Goal: Complete application form

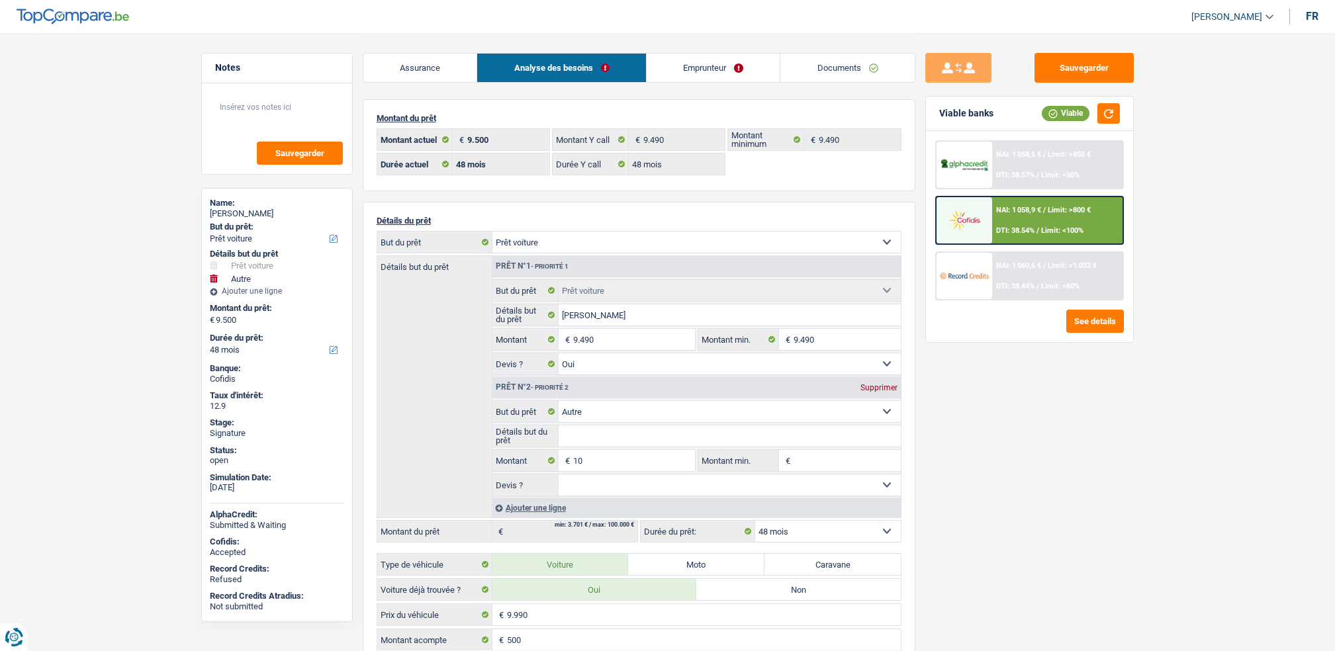
select select "car"
select select "other"
select select "48"
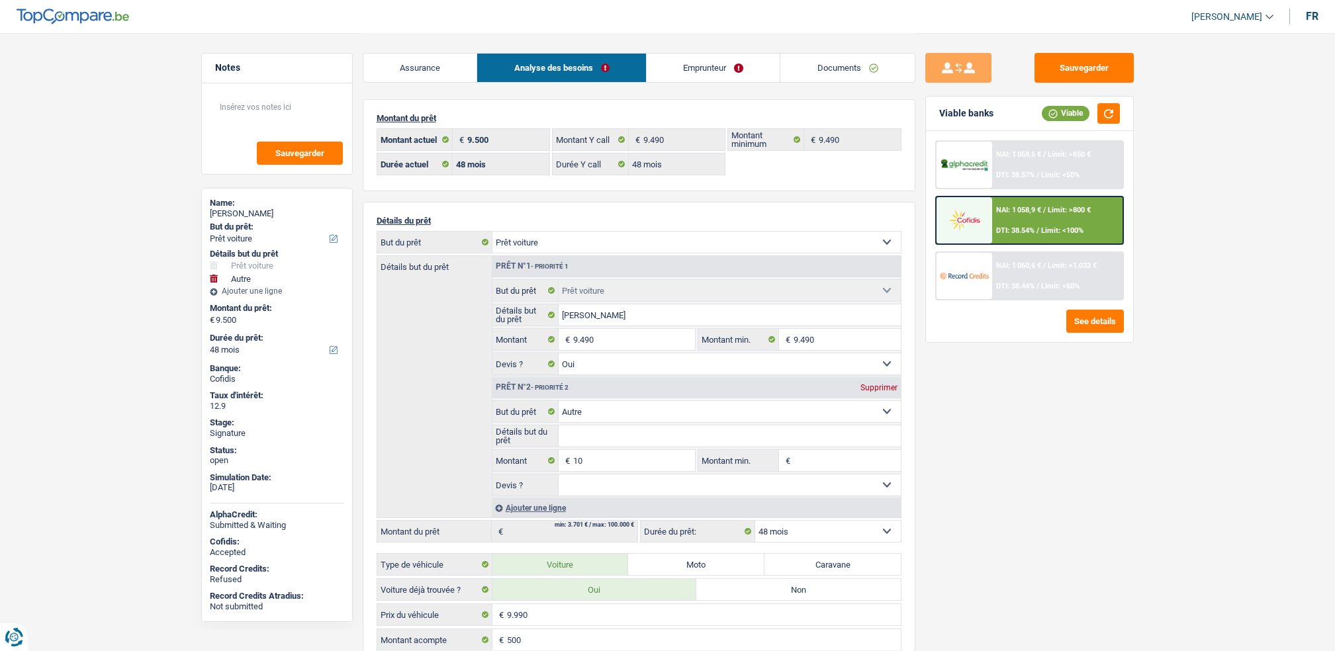
select select "48"
select select "car"
select select "yes"
select select "other"
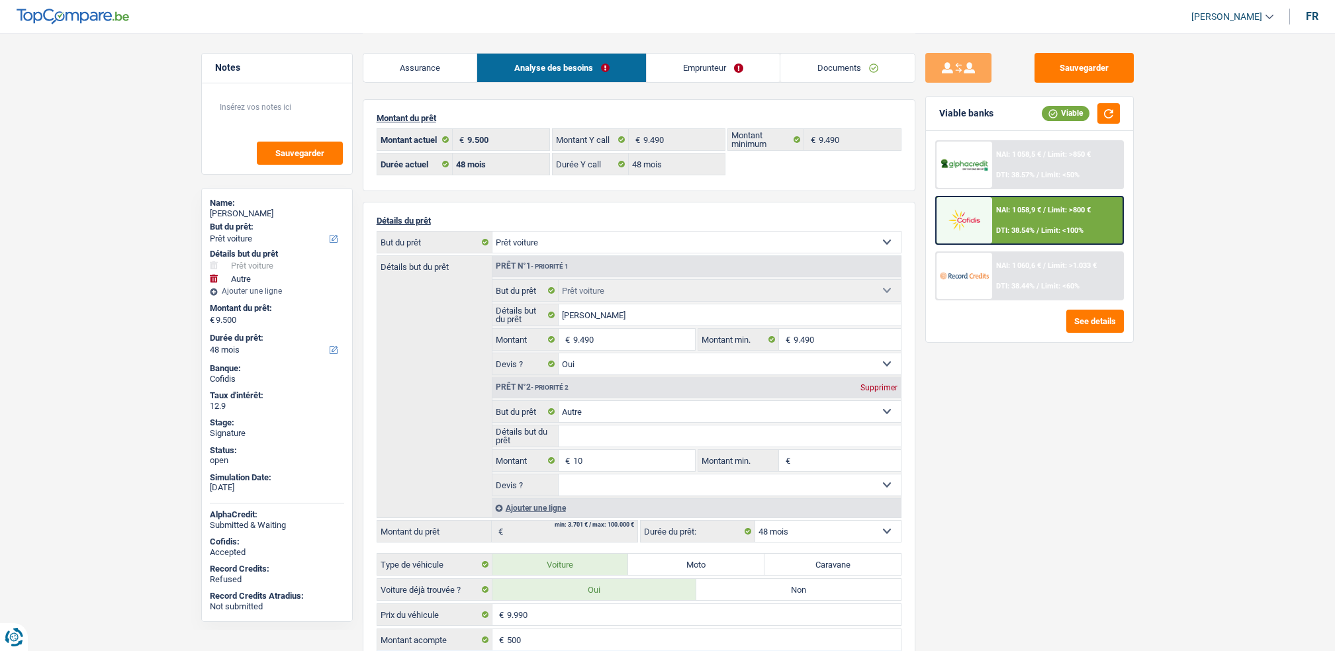
select select "48"
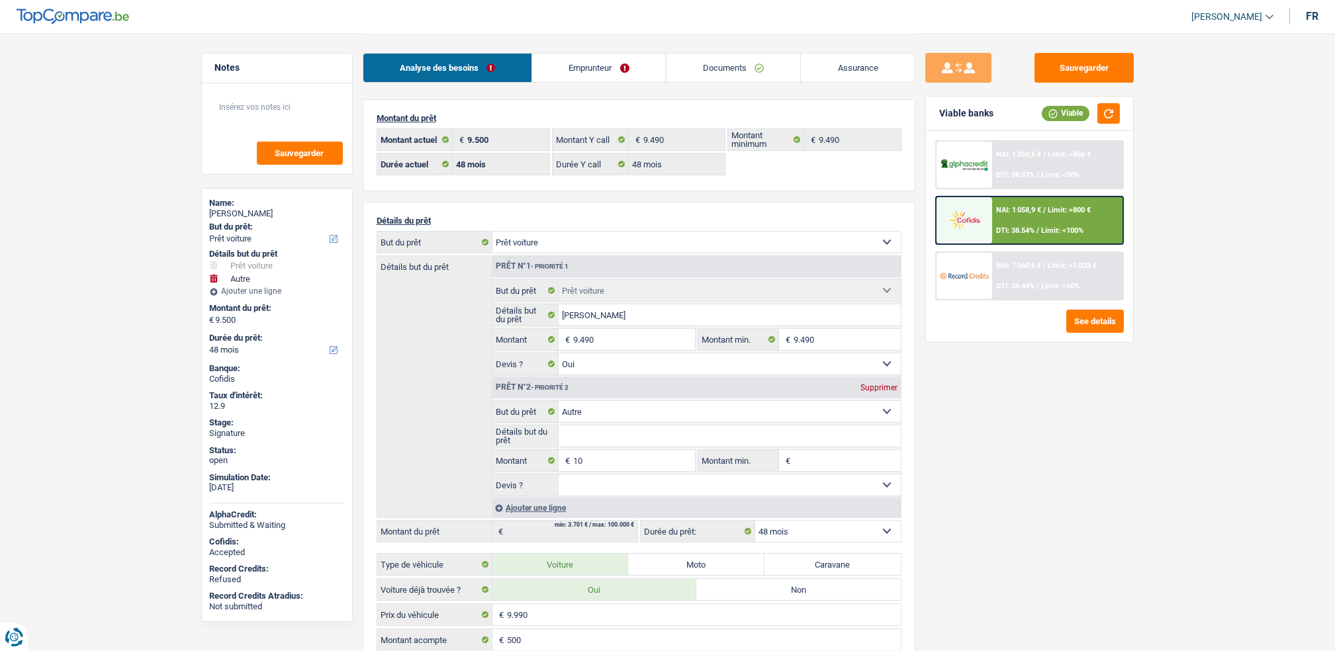
click at [572, 44] on div "Analyse des besoins Emprunteur Documents Assurance" at bounding box center [639, 61] width 553 height 56
click at [574, 62] on link "Emprunteur" at bounding box center [599, 68] width 134 height 28
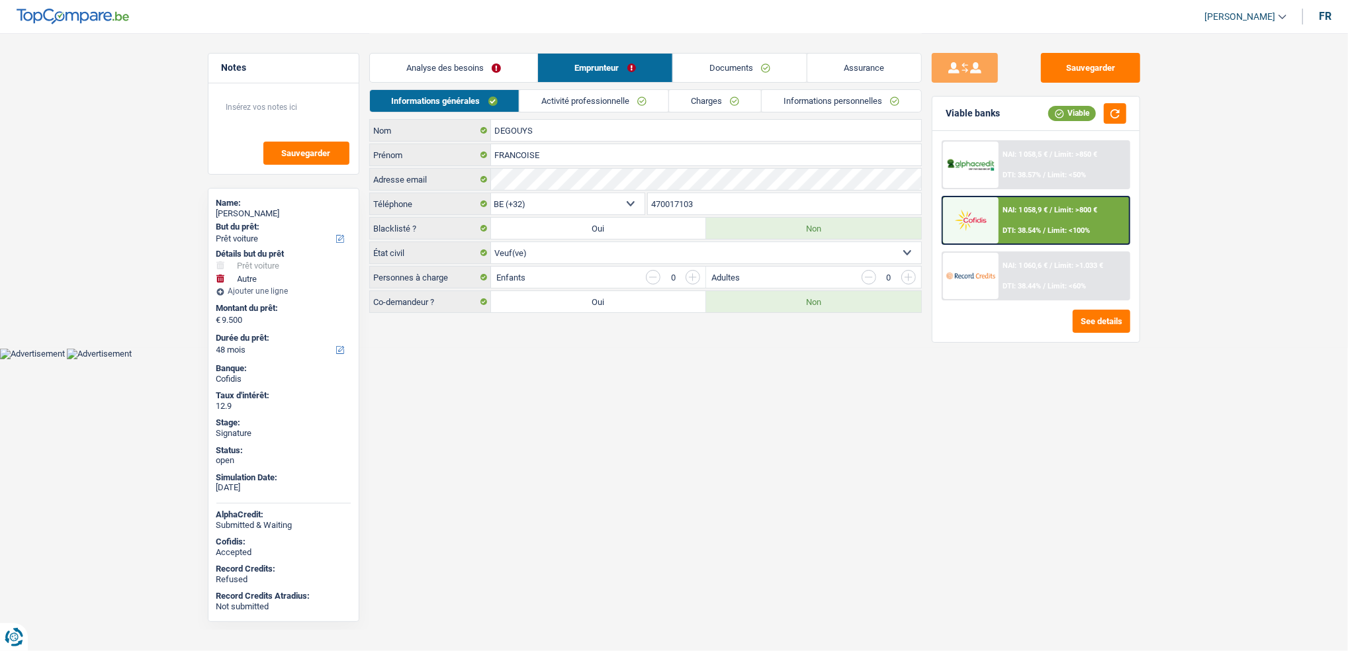
click at [583, 106] on link "Activité professionnelle" at bounding box center [593, 101] width 149 height 22
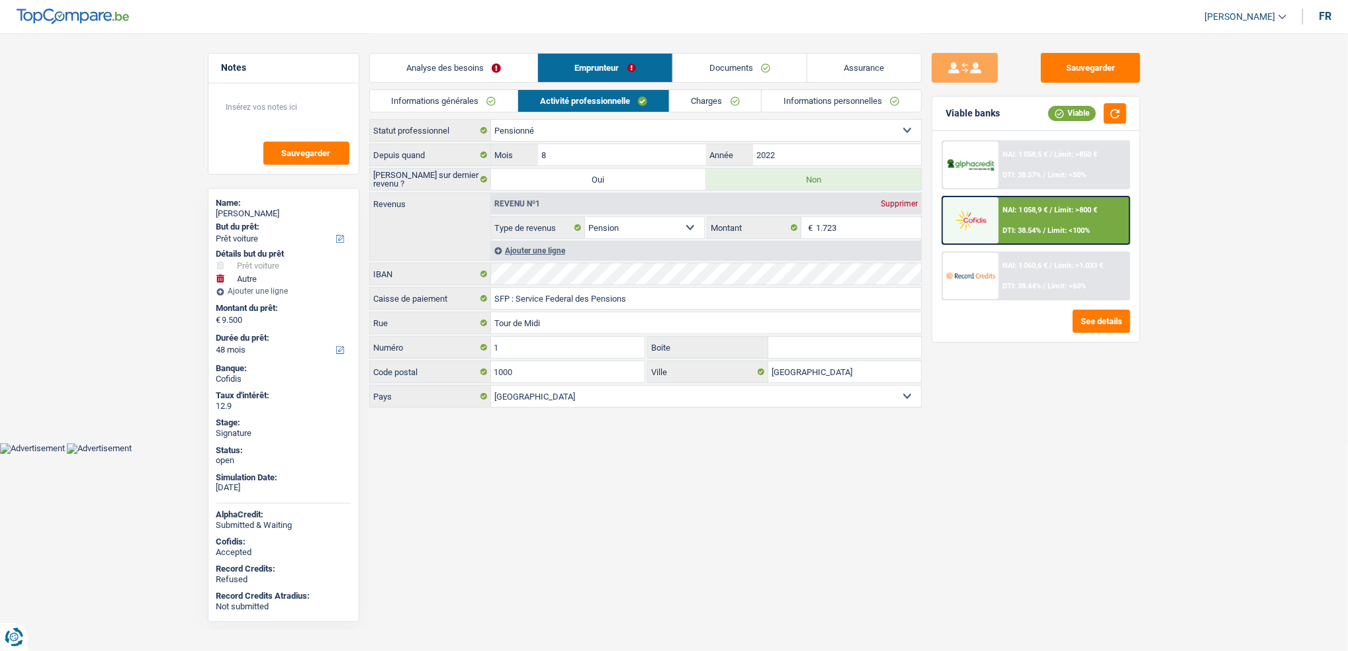
click at [715, 108] on link "Charges" at bounding box center [716, 101] width 92 height 22
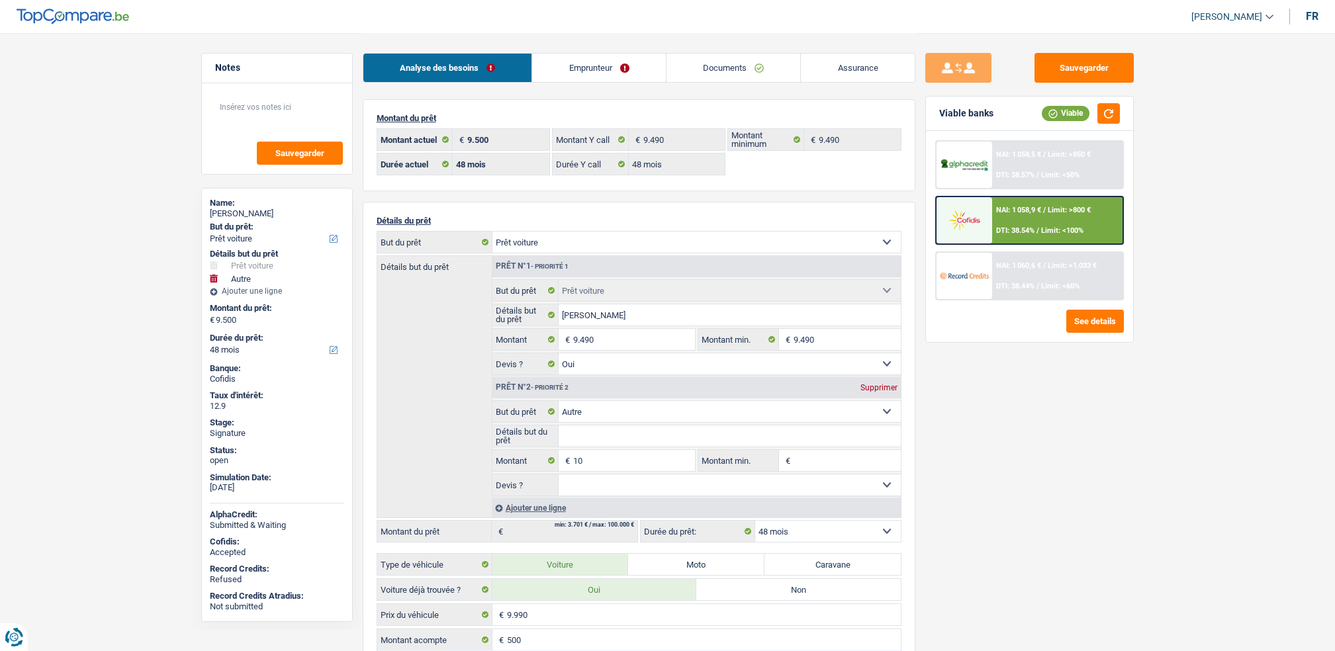
select select "car"
select select "other"
select select "48"
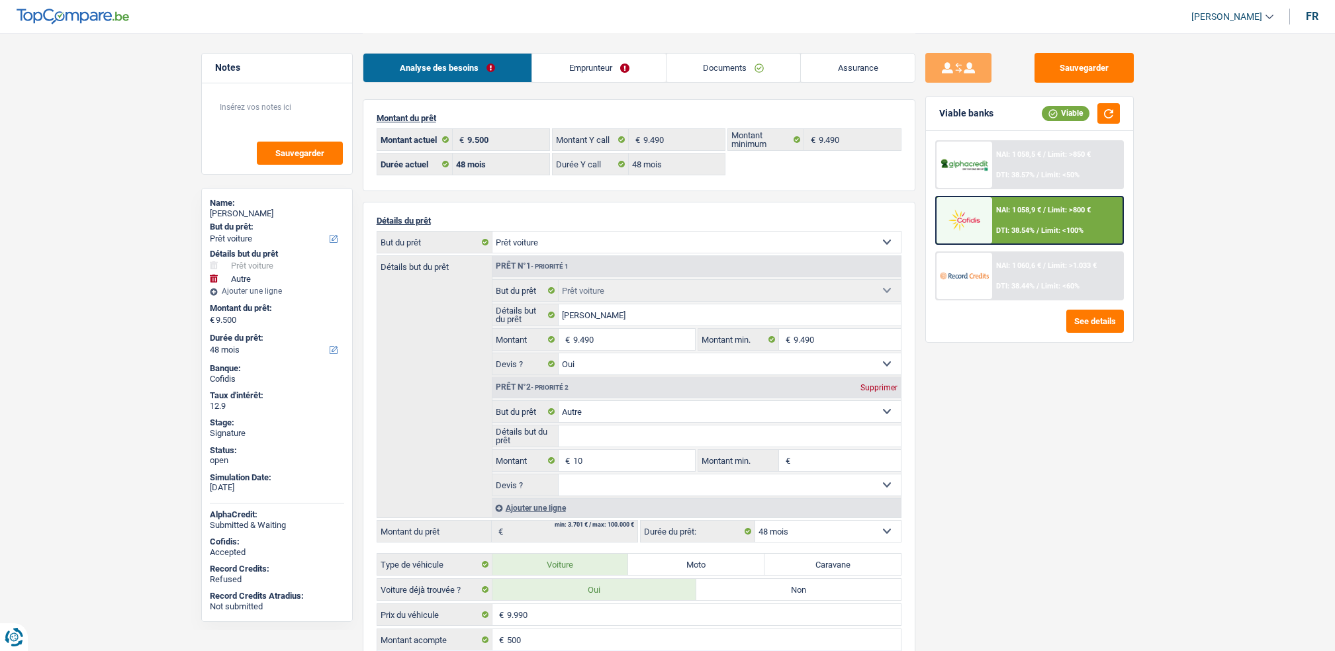
select select "48"
select select "car"
select select "yes"
select select "other"
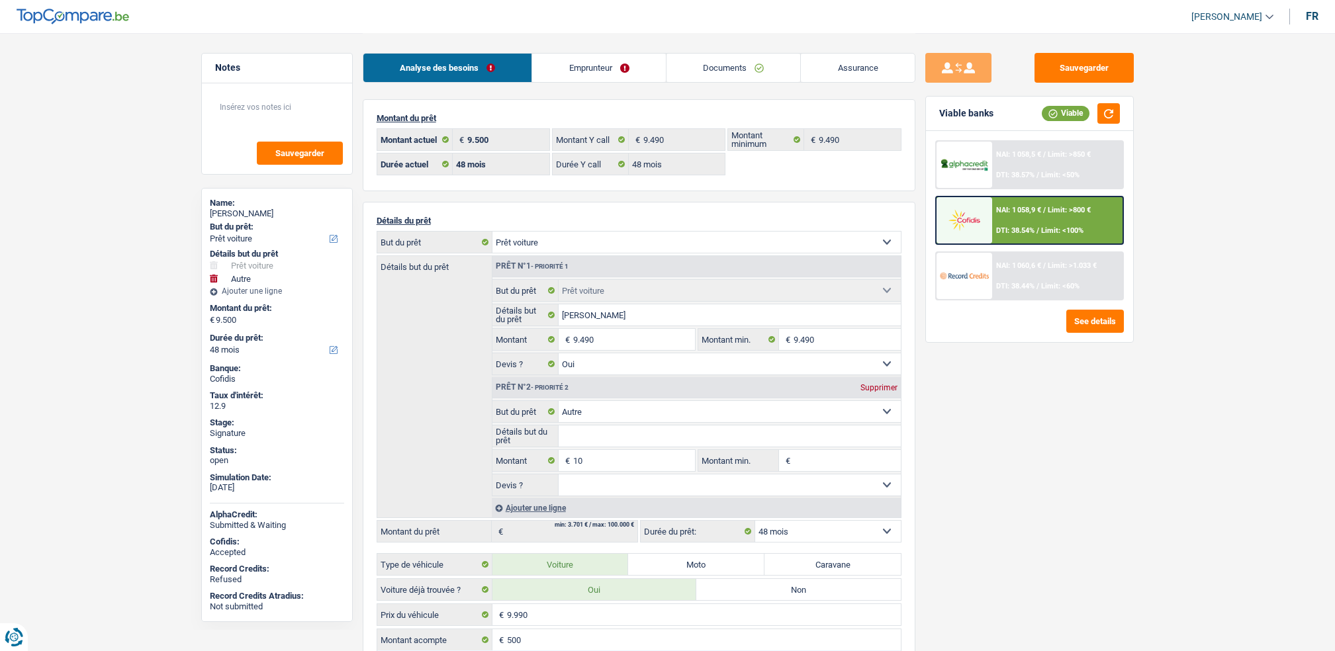
select select "48"
select select "retired"
select select "pension"
select select "BE"
click at [590, 66] on link "Emprunteur" at bounding box center [599, 68] width 134 height 28
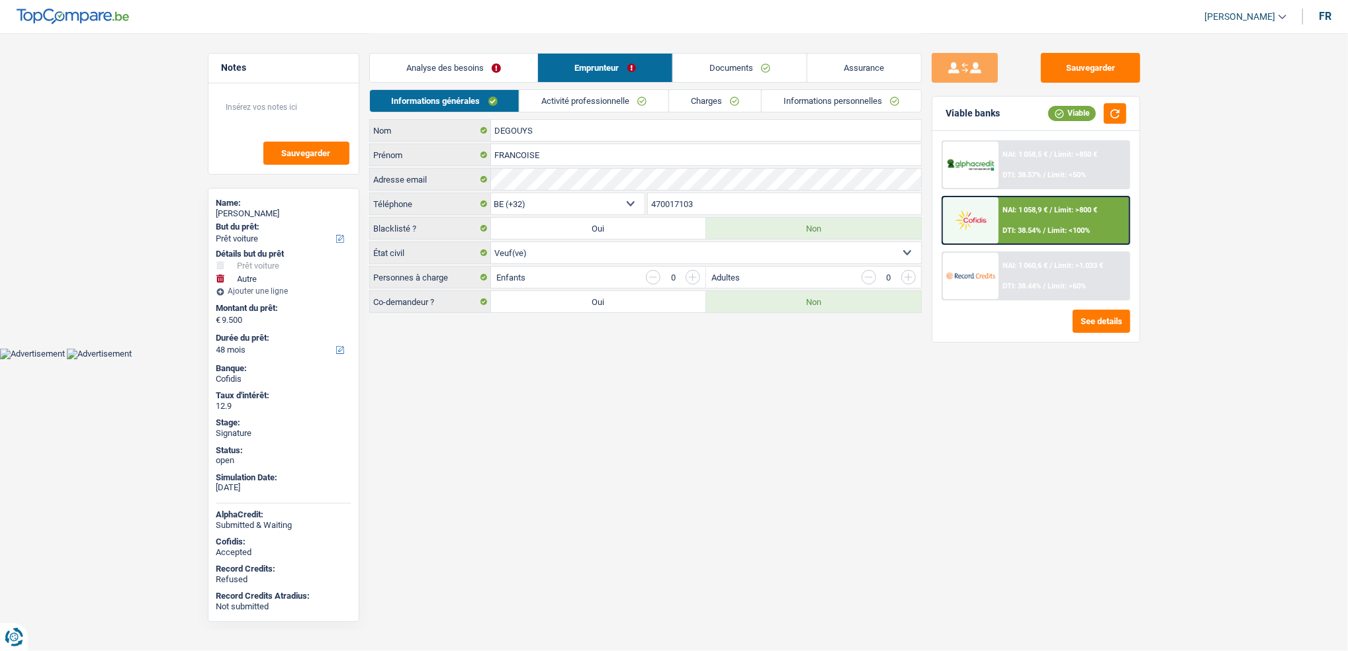
click at [613, 104] on link "Activité professionnelle" at bounding box center [593, 101] width 149 height 22
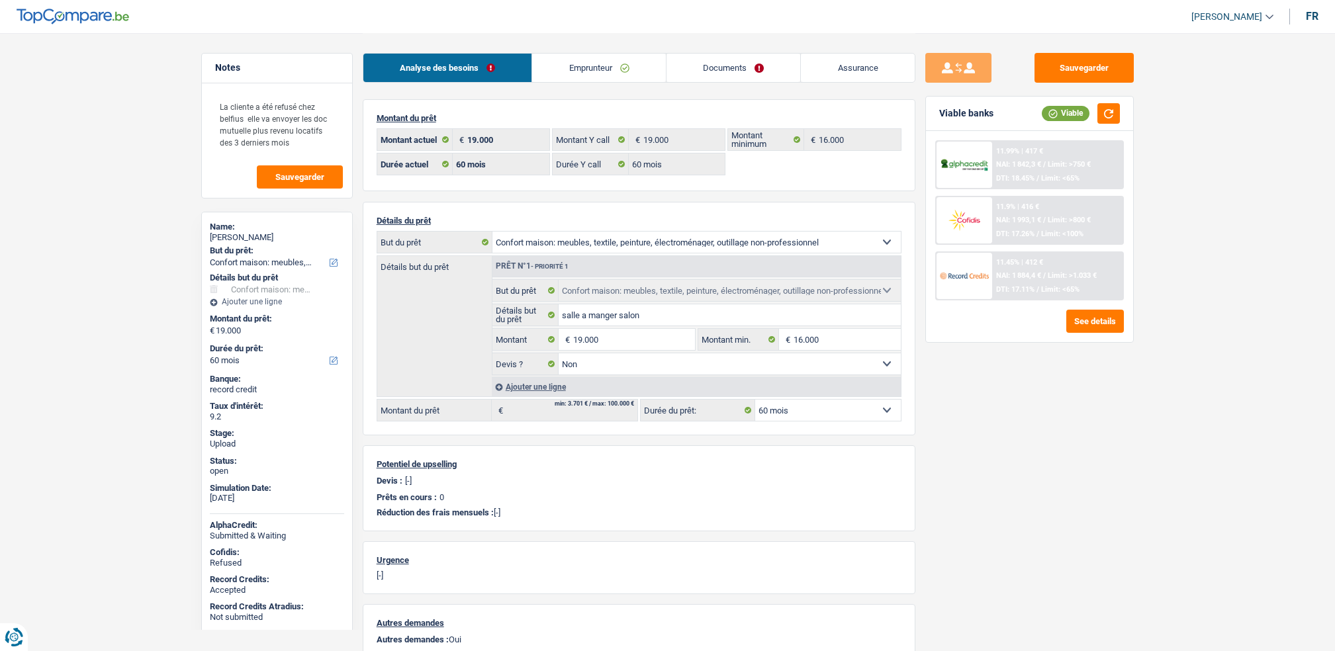
select select "household"
select select "60"
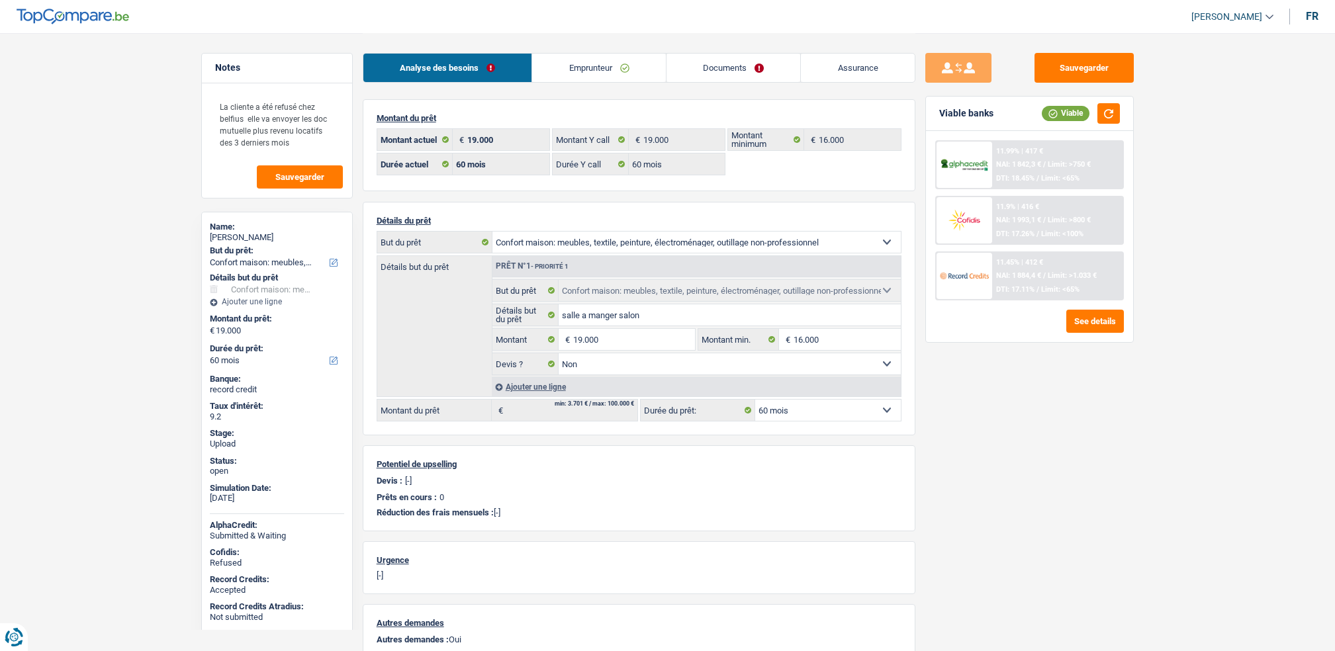
select select "household"
select select "false"
select select "60"
select select "mutuality"
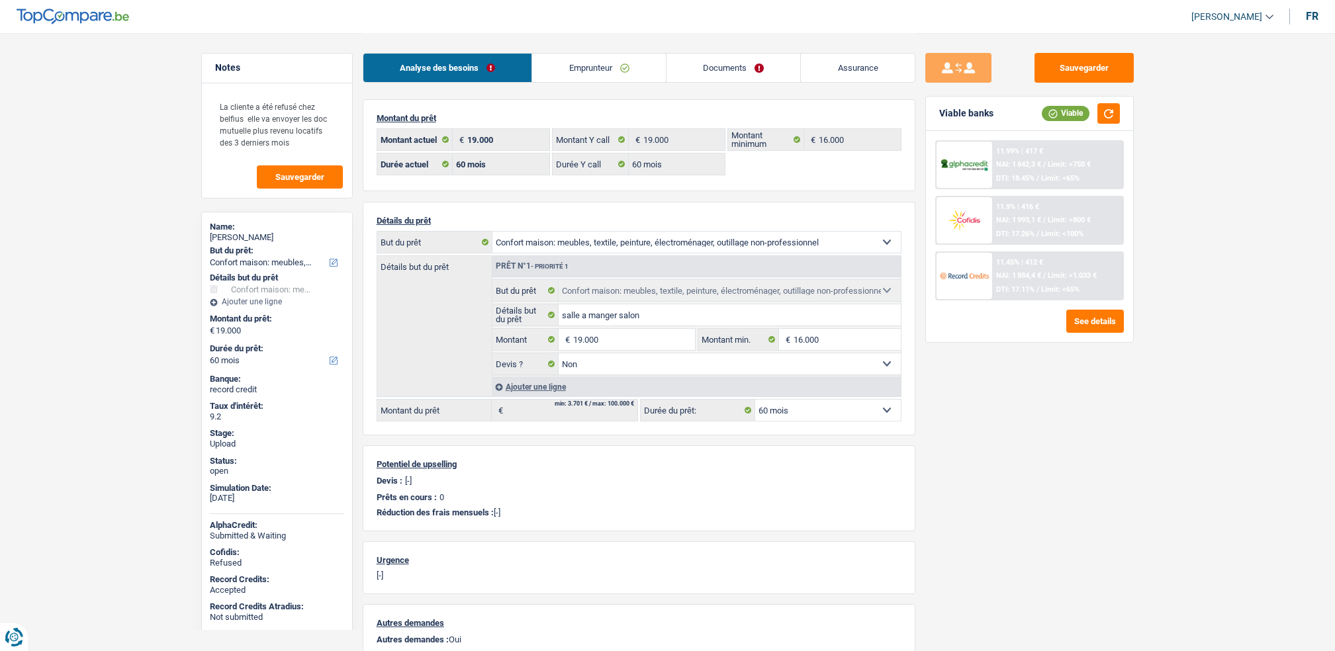
select select "mutualityIndemnity"
select select "rentalIncome"
select select "BE"
click at [591, 53] on li "Emprunteur" at bounding box center [598, 68] width 134 height 30
click at [591, 68] on link "Emprunteur" at bounding box center [599, 68] width 134 height 28
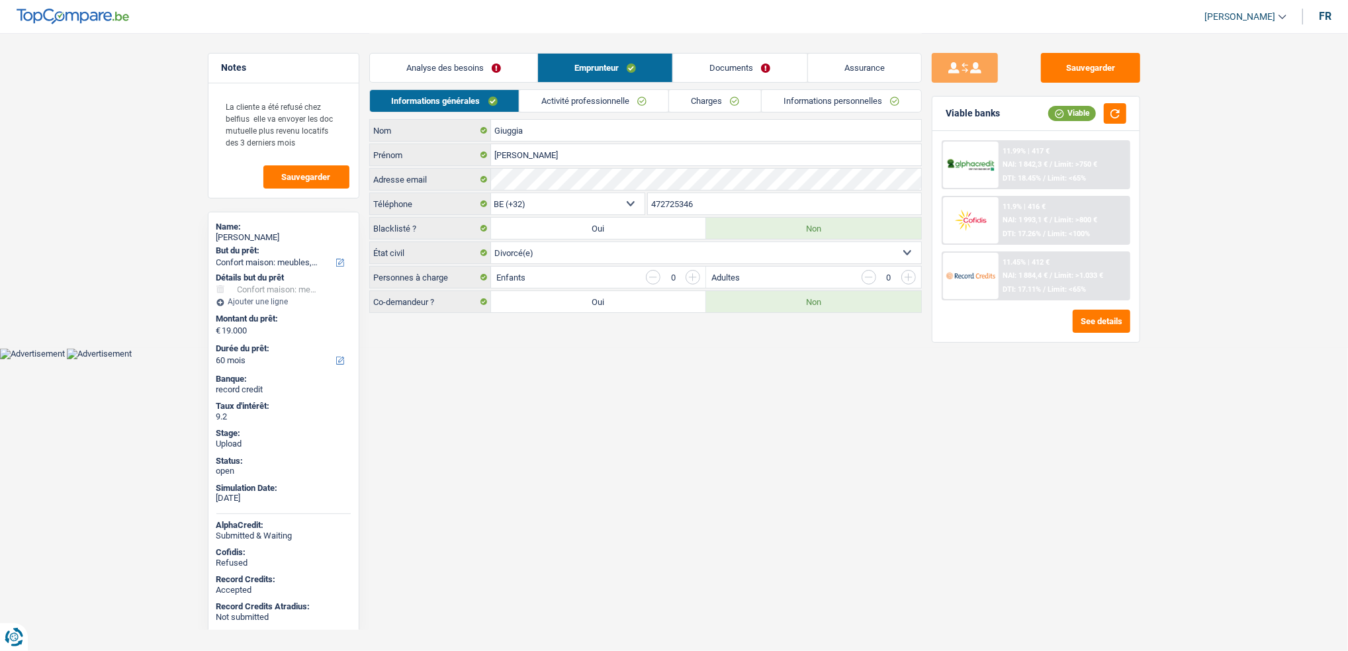
click at [578, 104] on link "Activité professionnelle" at bounding box center [593, 101] width 149 height 22
